Goal: Transaction & Acquisition: Purchase product/service

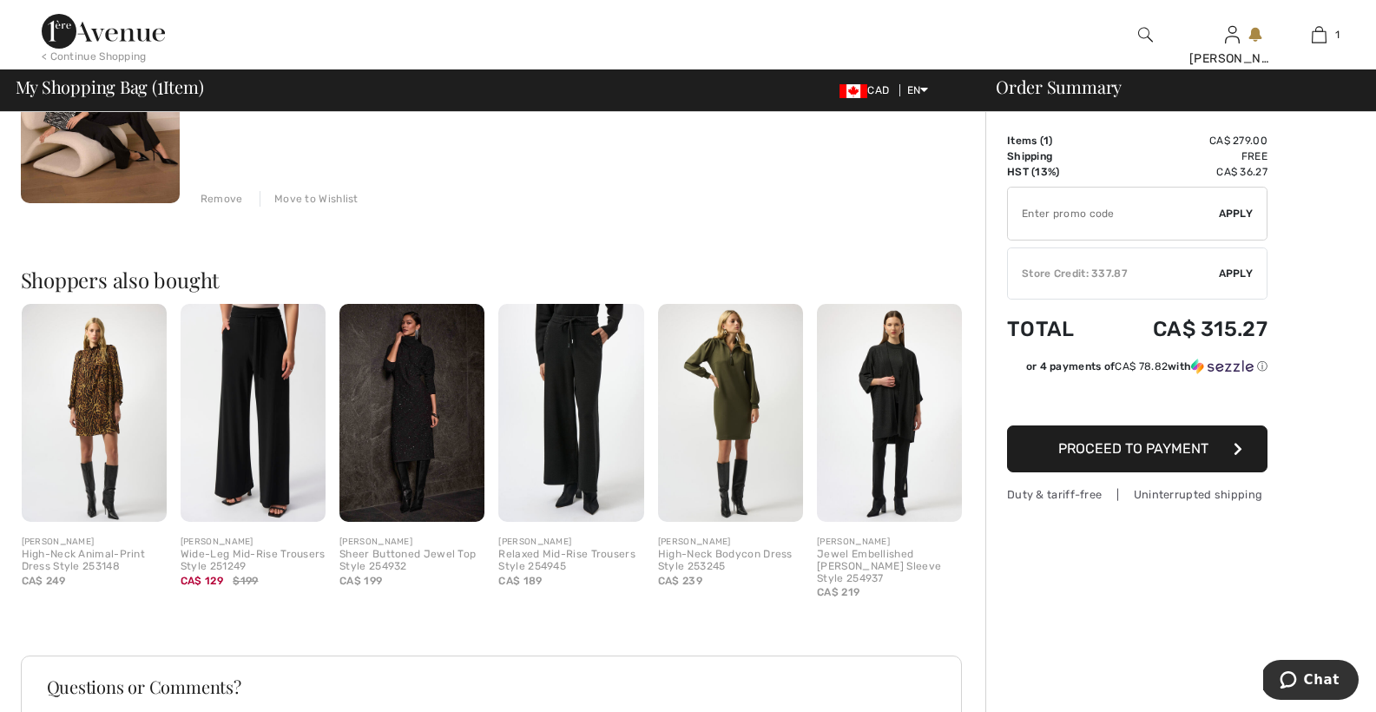
scroll to position [290, 0]
click at [1240, 259] on div "✔ Store Credit: 337.87 Apply Remove" at bounding box center [1137, 273] width 260 height 52
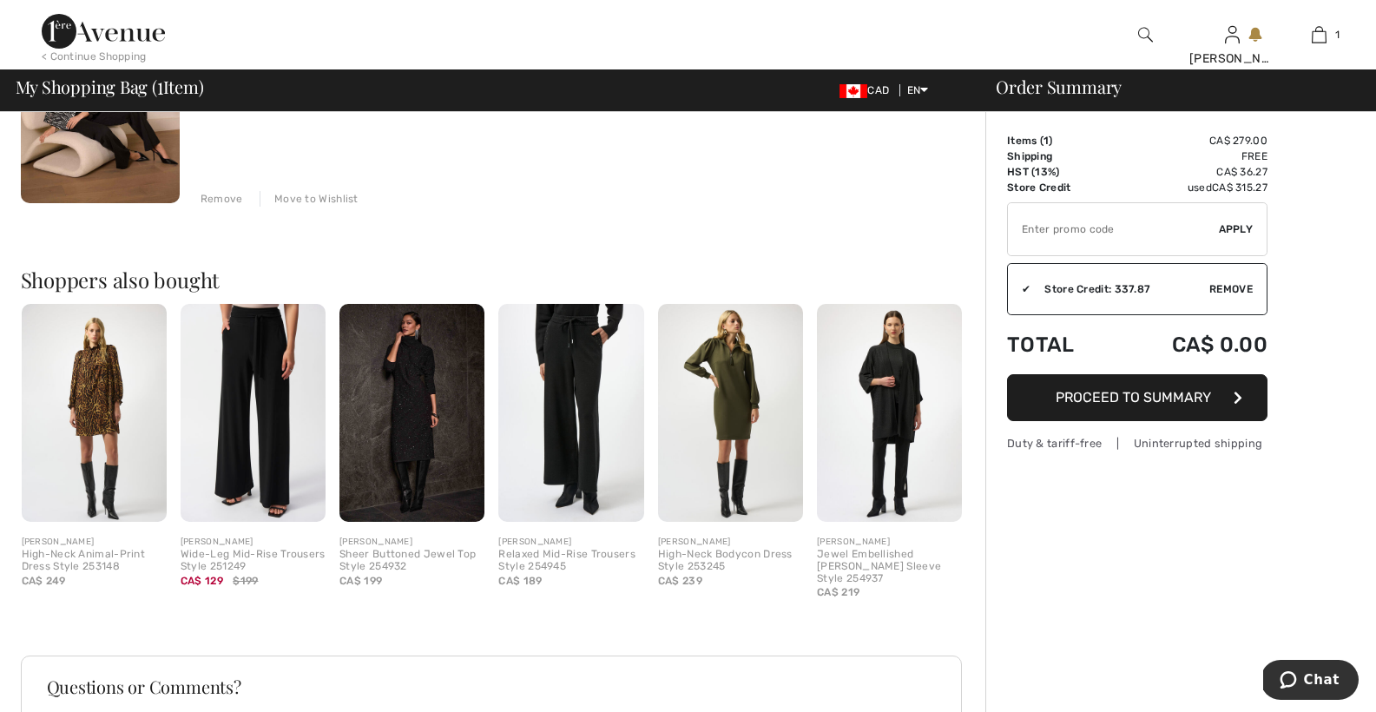
click at [1139, 384] on button "Proceed to Summary" at bounding box center [1137, 397] width 260 height 47
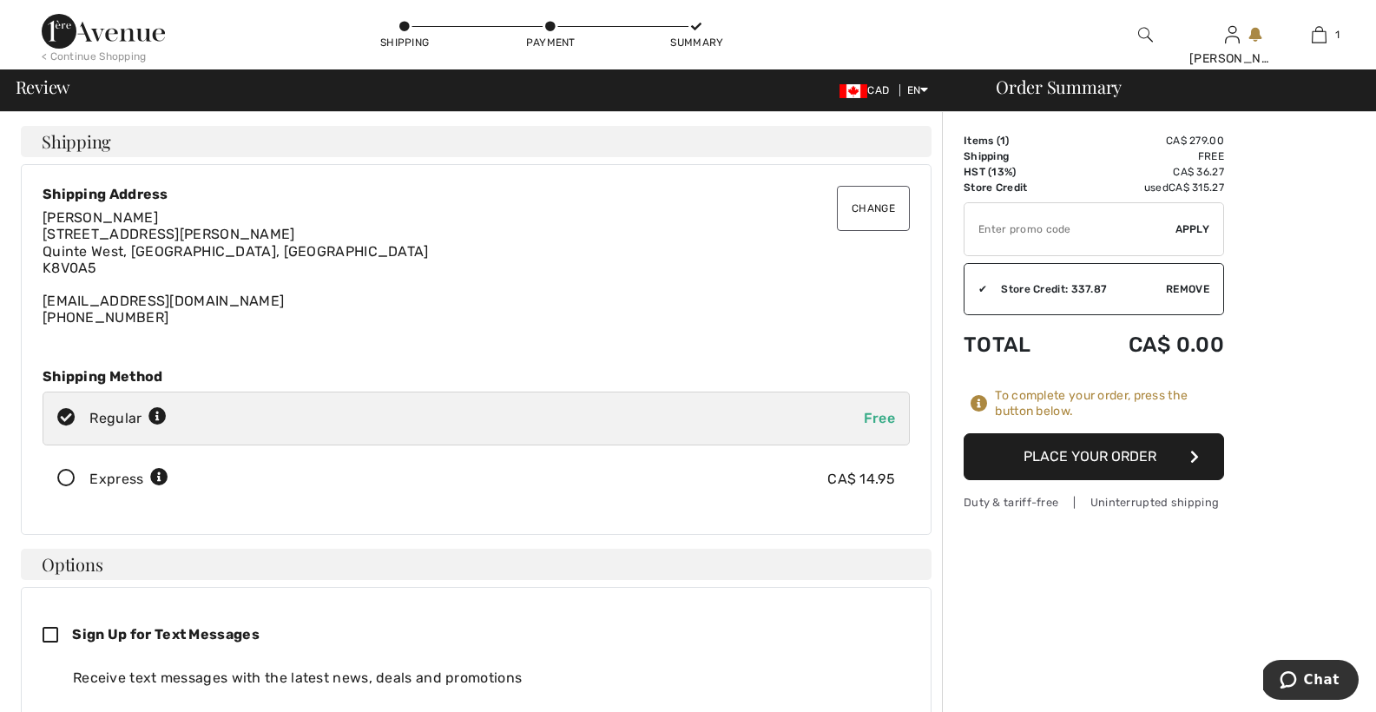
click at [1100, 443] on button "Place Your Order" at bounding box center [1093, 456] width 260 height 47
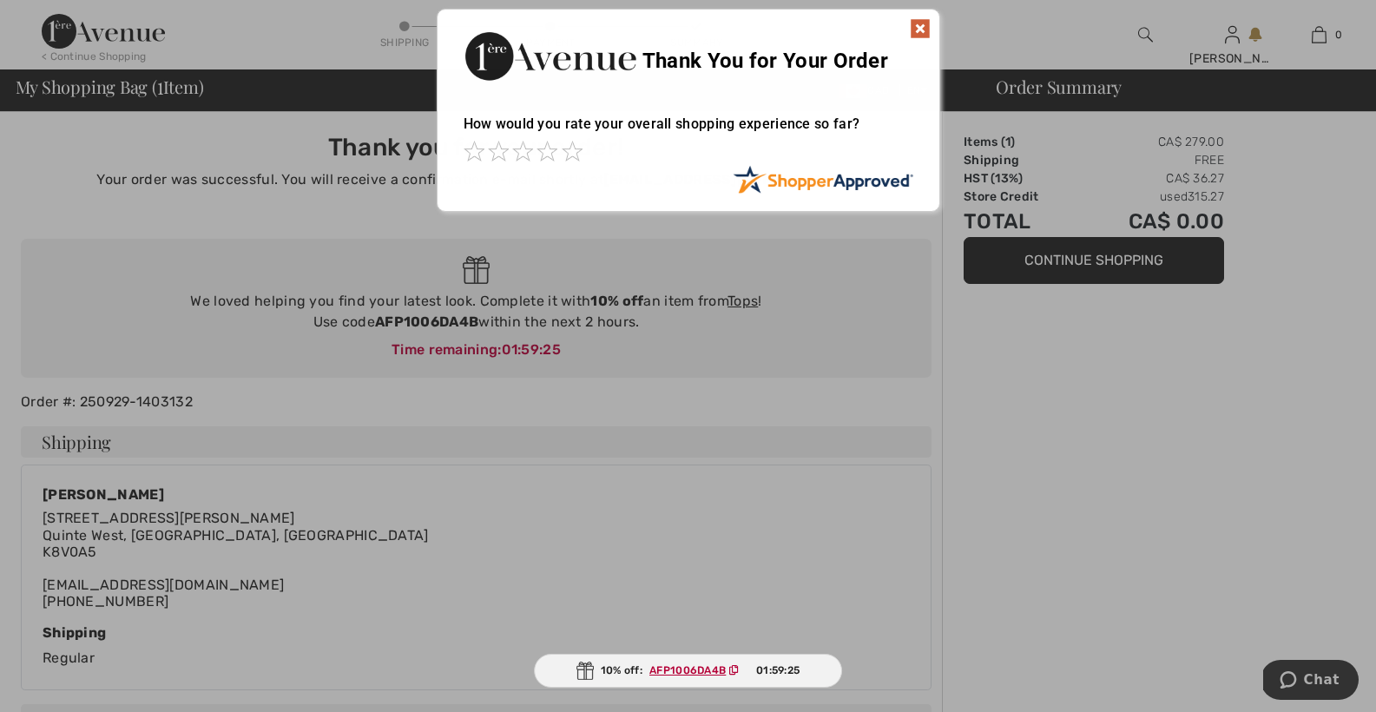
scroll to position [1, 0]
click at [572, 149] on span at bounding box center [572, 150] width 21 height 21
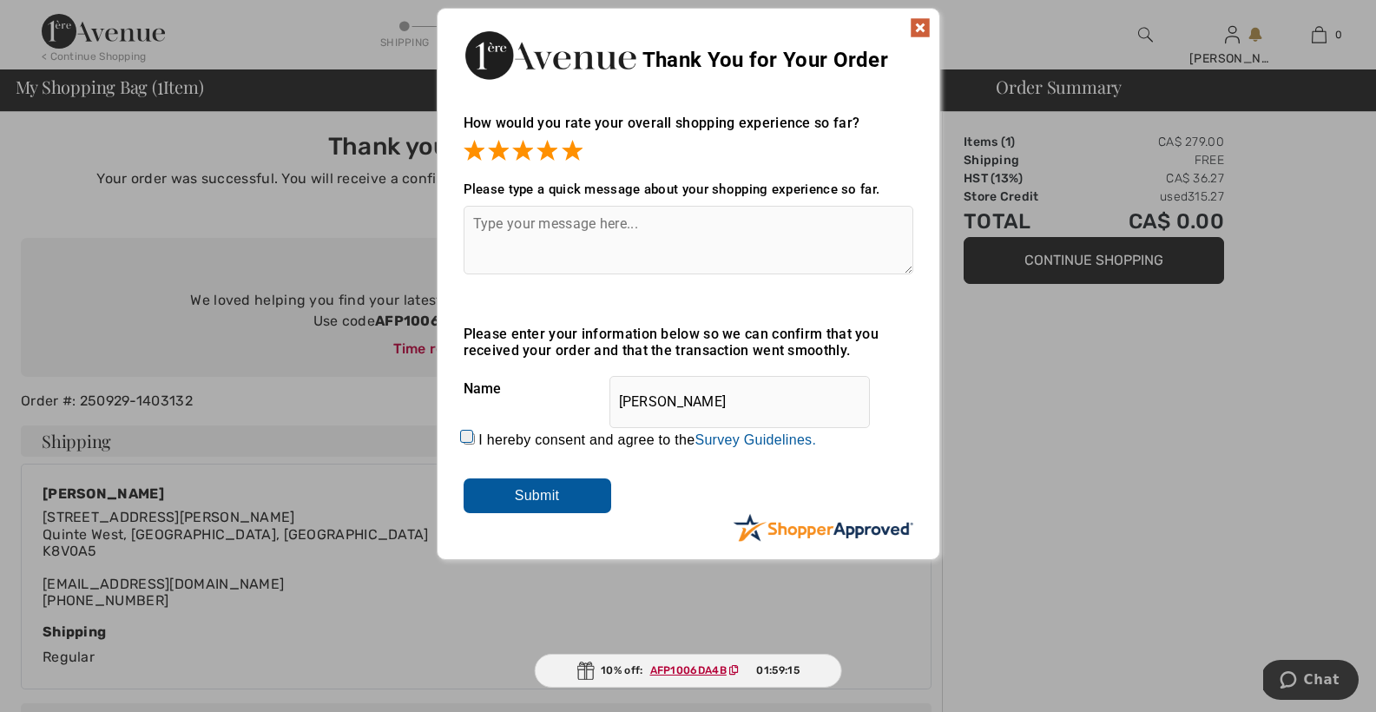
click at [542, 490] on input "Submit" at bounding box center [537, 495] width 148 height 35
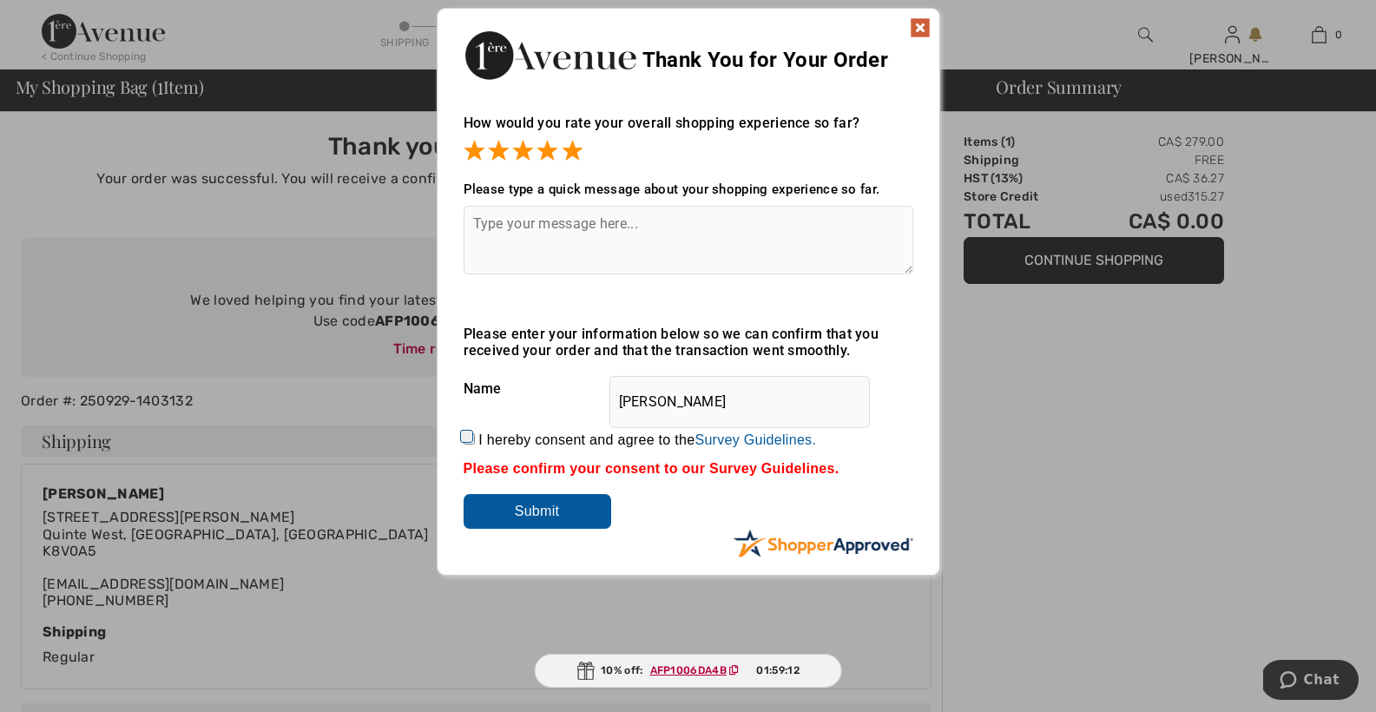
click at [464, 437] on input "I hereby consent and agree to the By submitting a review, you grant permission …" at bounding box center [468, 438] width 11 height 11
checkbox input "true"
click at [540, 504] on input "Submit" at bounding box center [537, 511] width 148 height 35
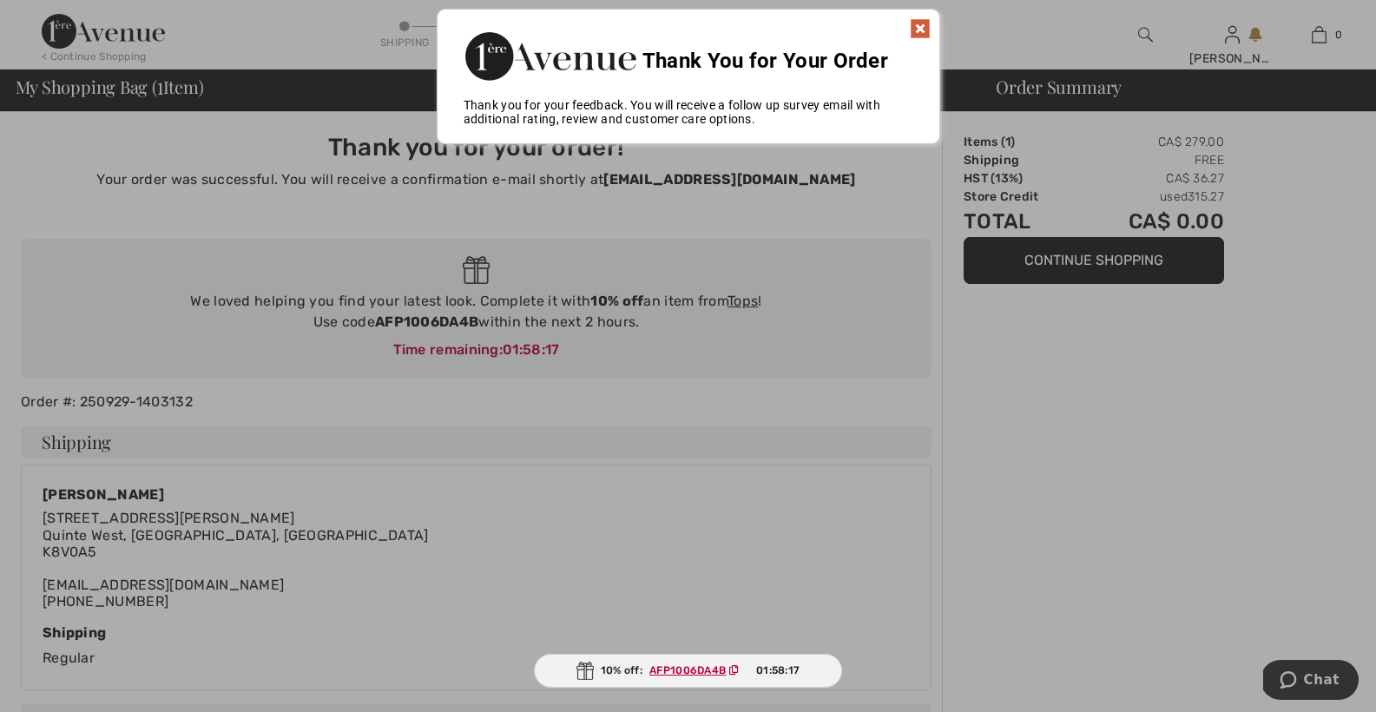
scroll to position [0, 0]
